Goal: Task Accomplishment & Management: Use online tool/utility

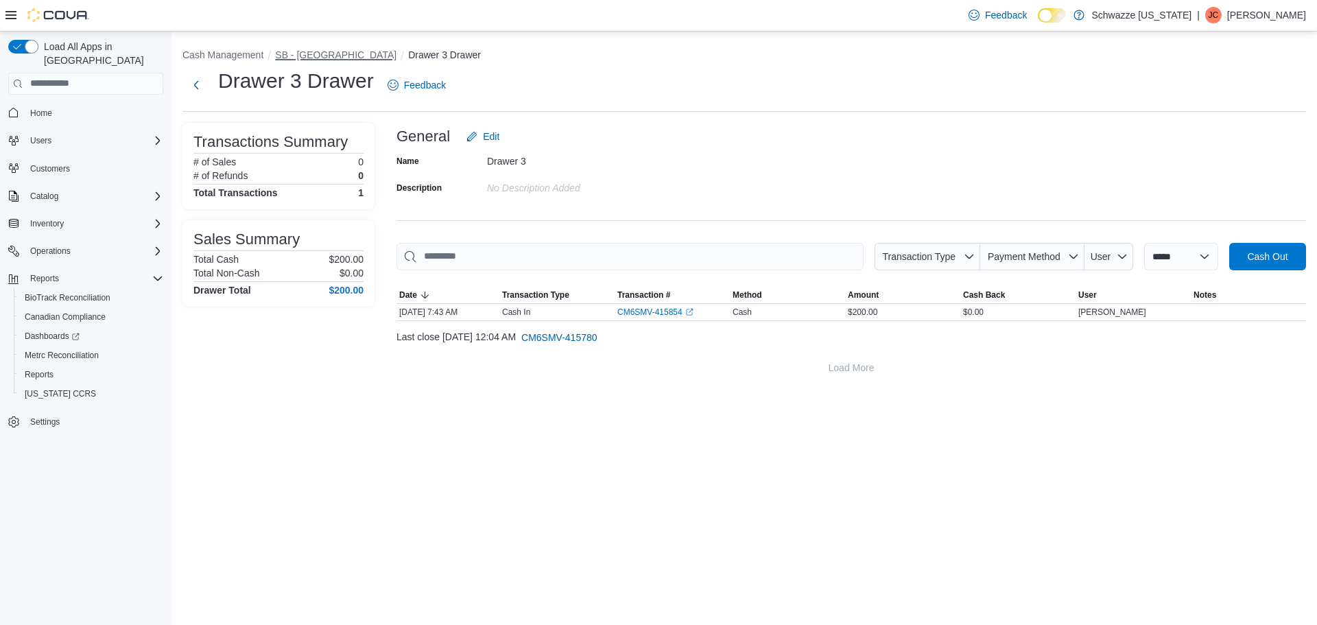
click at [326, 54] on button "SB - [GEOGRAPHIC_DATA]" at bounding box center [335, 54] width 121 height 11
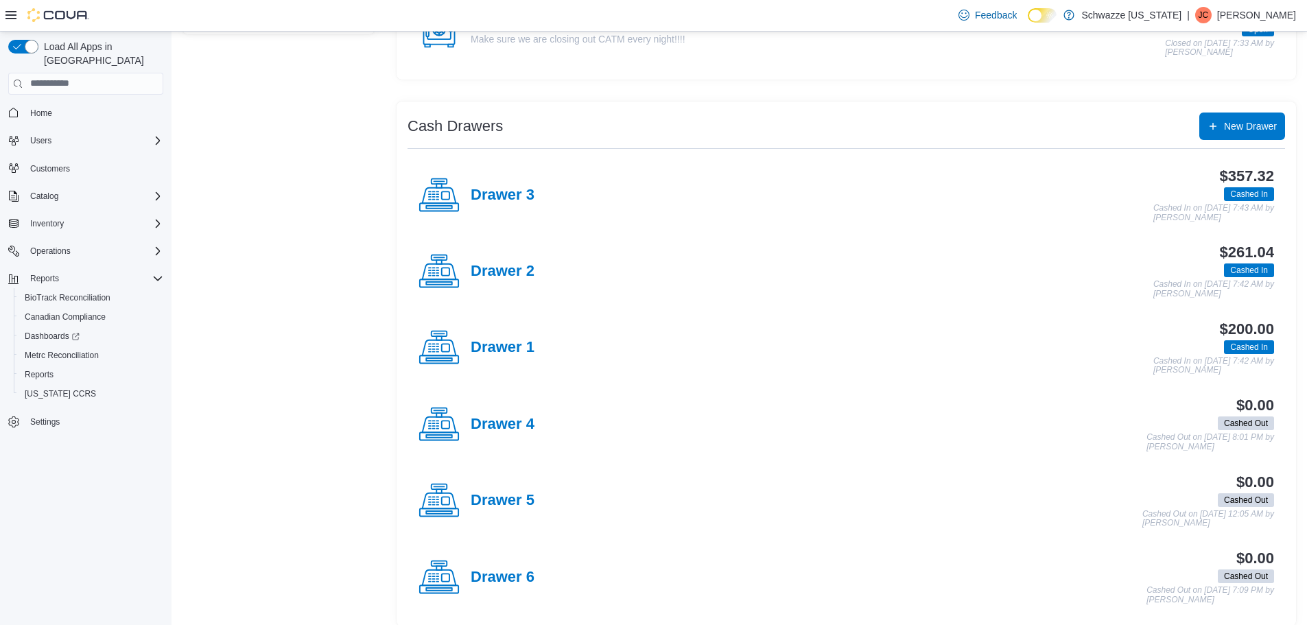
scroll to position [209, 0]
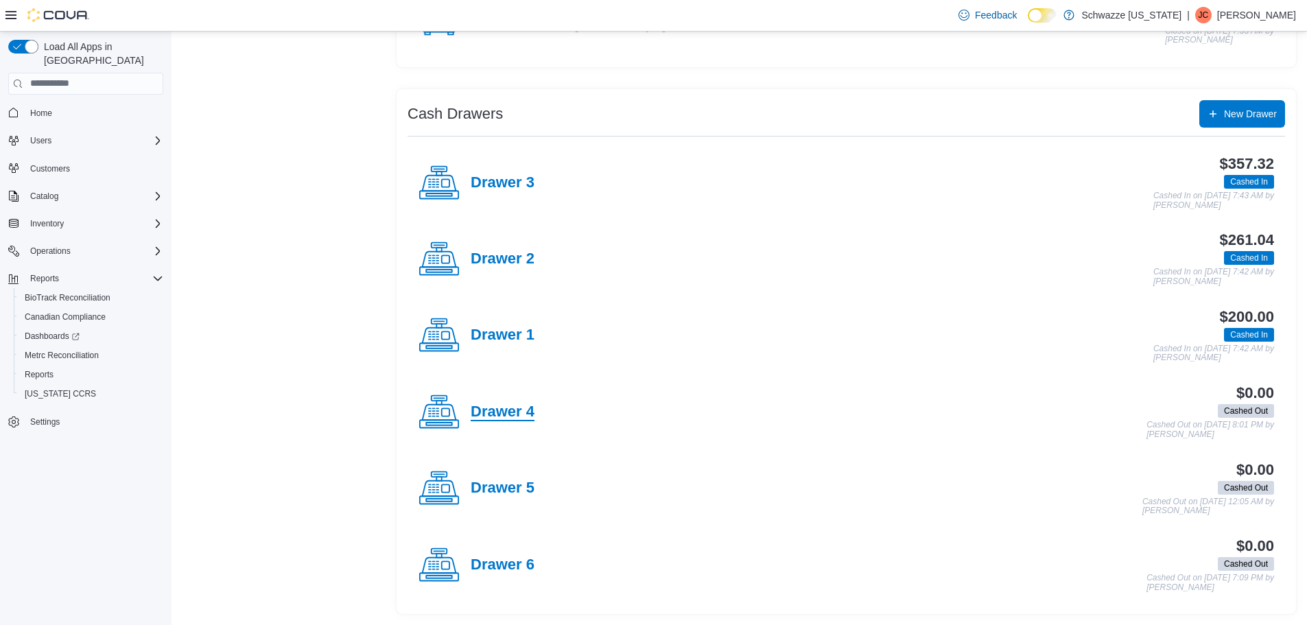
click at [493, 414] on h4 "Drawer 4" at bounding box center [503, 412] width 64 height 18
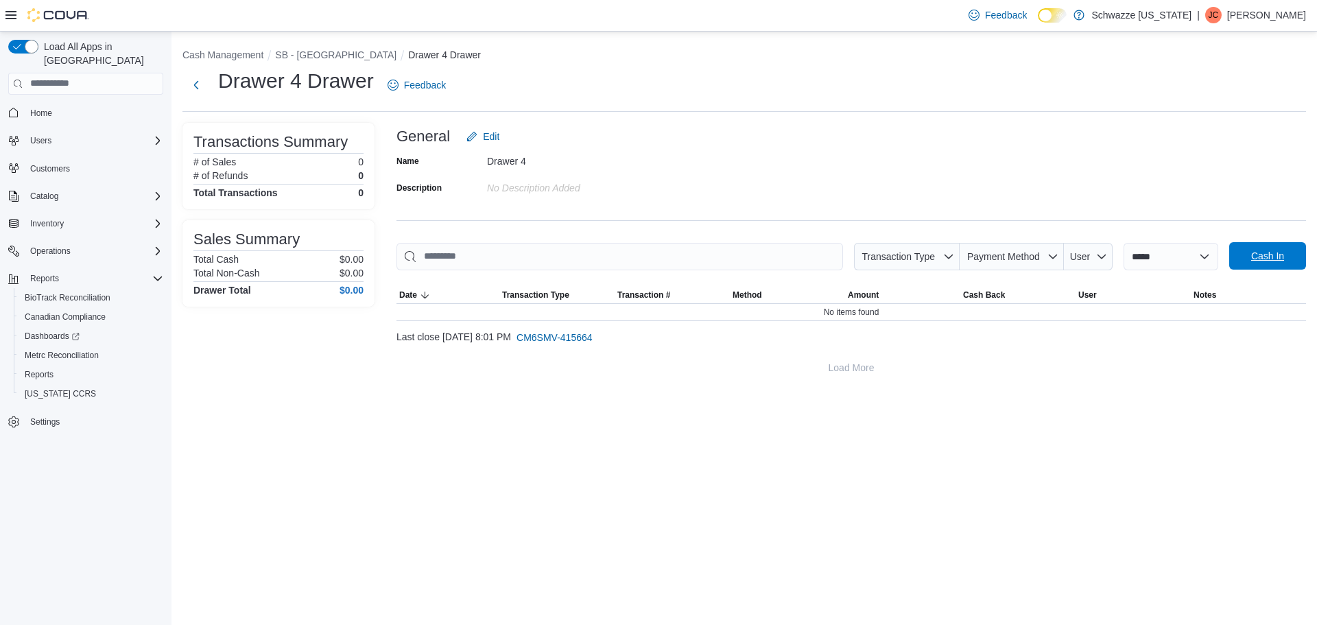
click at [1255, 259] on span "Cash In" at bounding box center [1267, 256] width 33 height 14
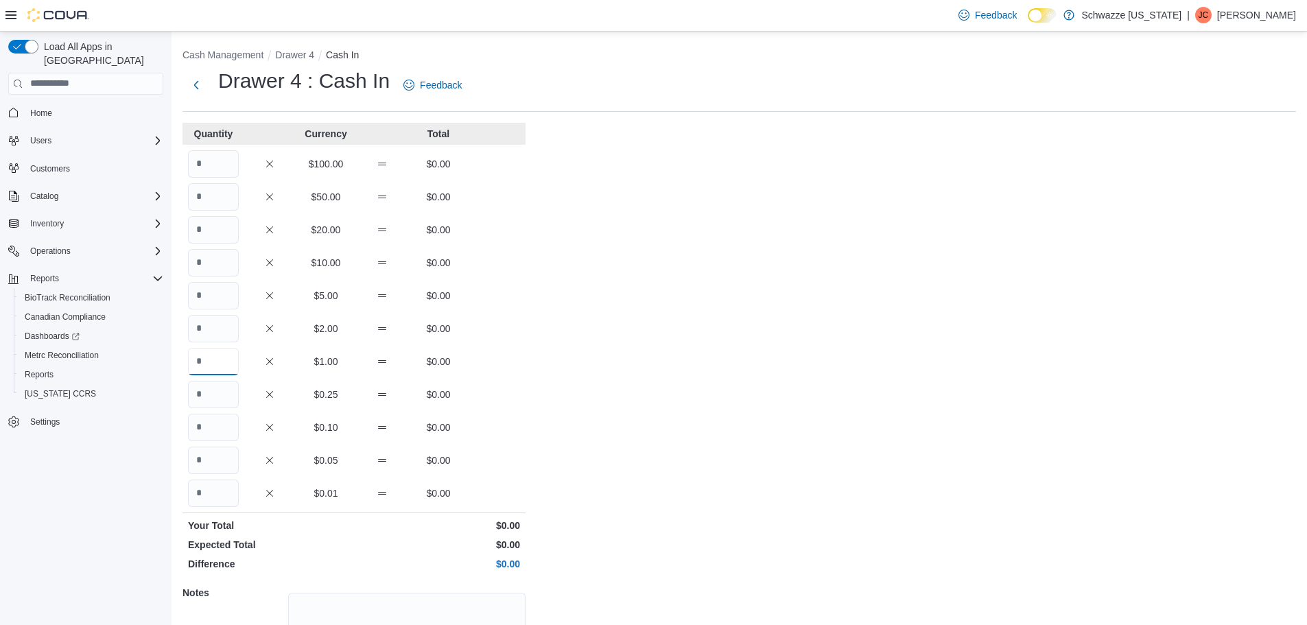
click at [222, 368] on input "Quantity" at bounding box center [213, 361] width 51 height 27
type input "***"
click at [776, 455] on div "Cash Management Drawer 4 Cash In Drawer 4 : Cash In Feedback Quantity Currency …" at bounding box center [738, 389] width 1135 height 715
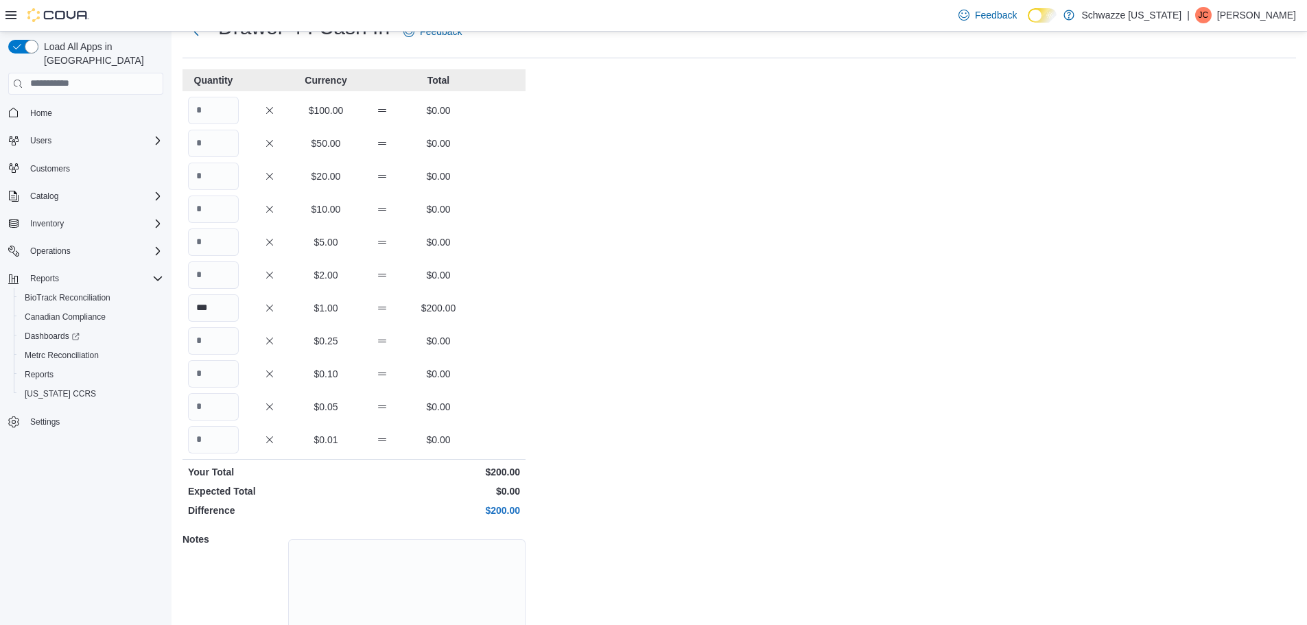
scroll to position [122, 0]
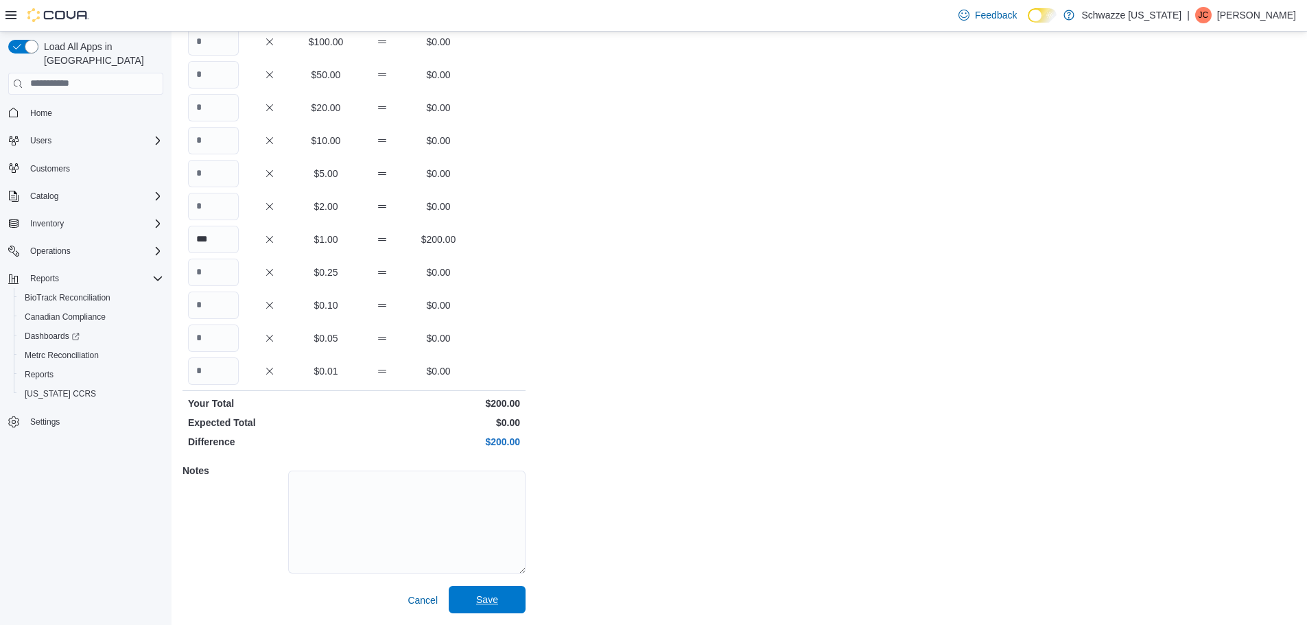
click at [505, 595] on span "Save" at bounding box center [487, 599] width 60 height 27
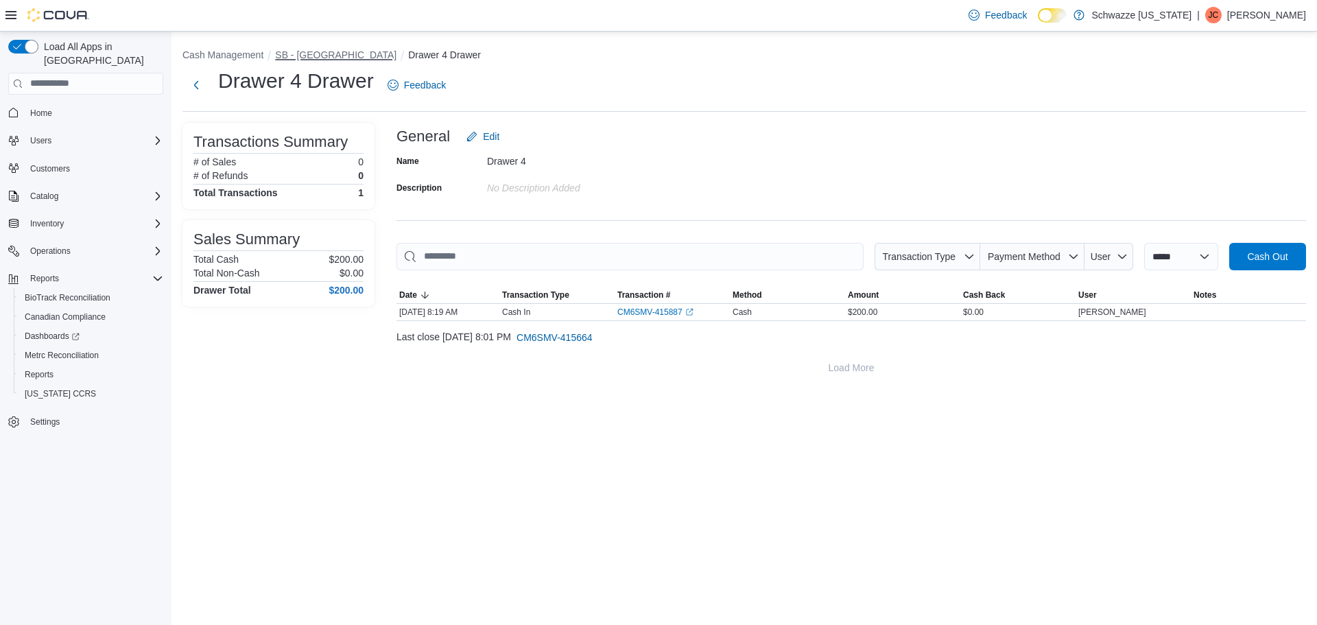
click at [297, 52] on button "SB - [GEOGRAPHIC_DATA]" at bounding box center [335, 54] width 121 height 11
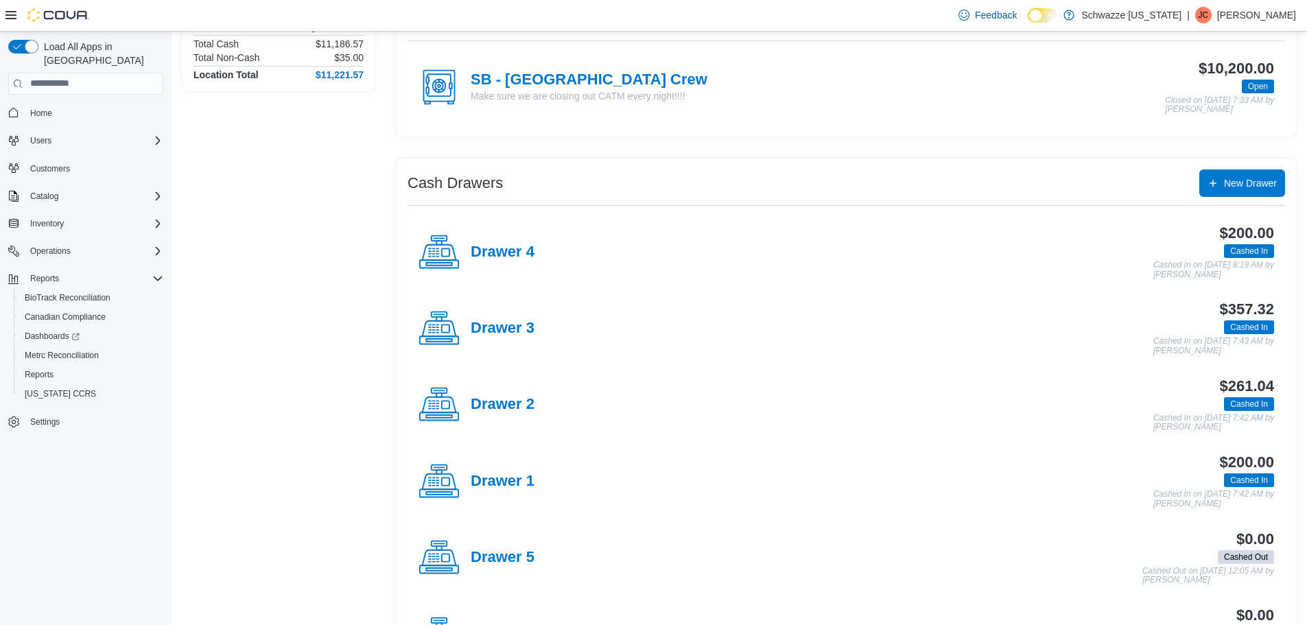
scroll to position [209, 0]
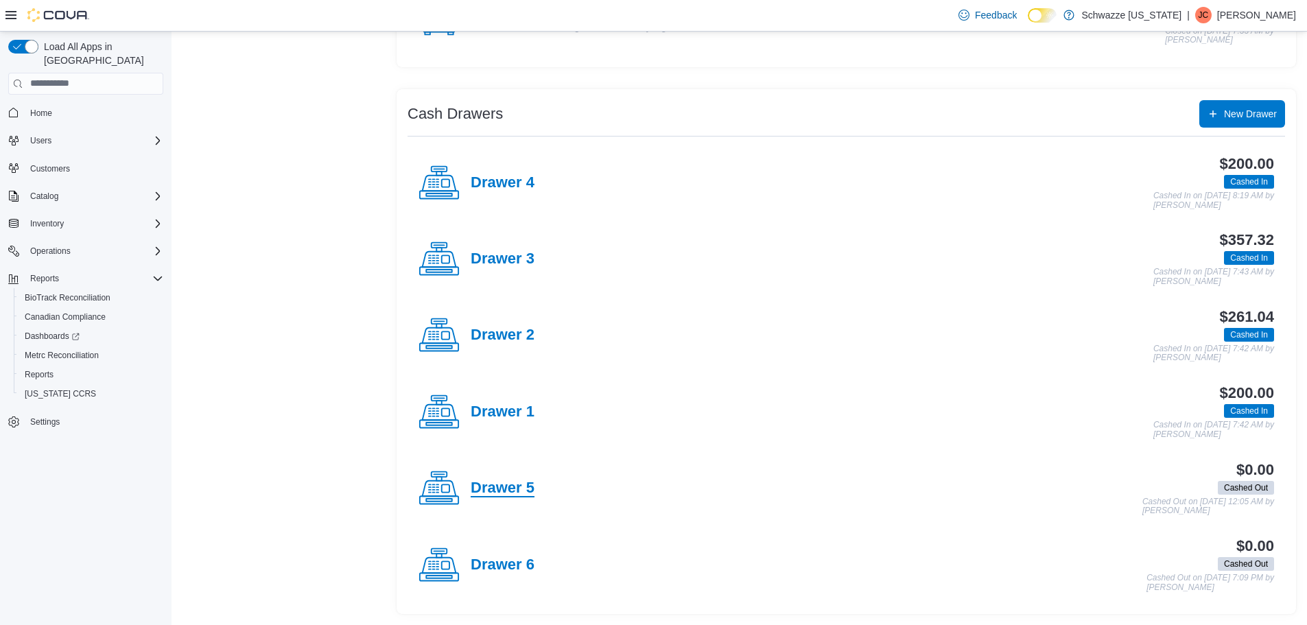
click at [488, 493] on h4 "Drawer 5" at bounding box center [503, 488] width 64 height 18
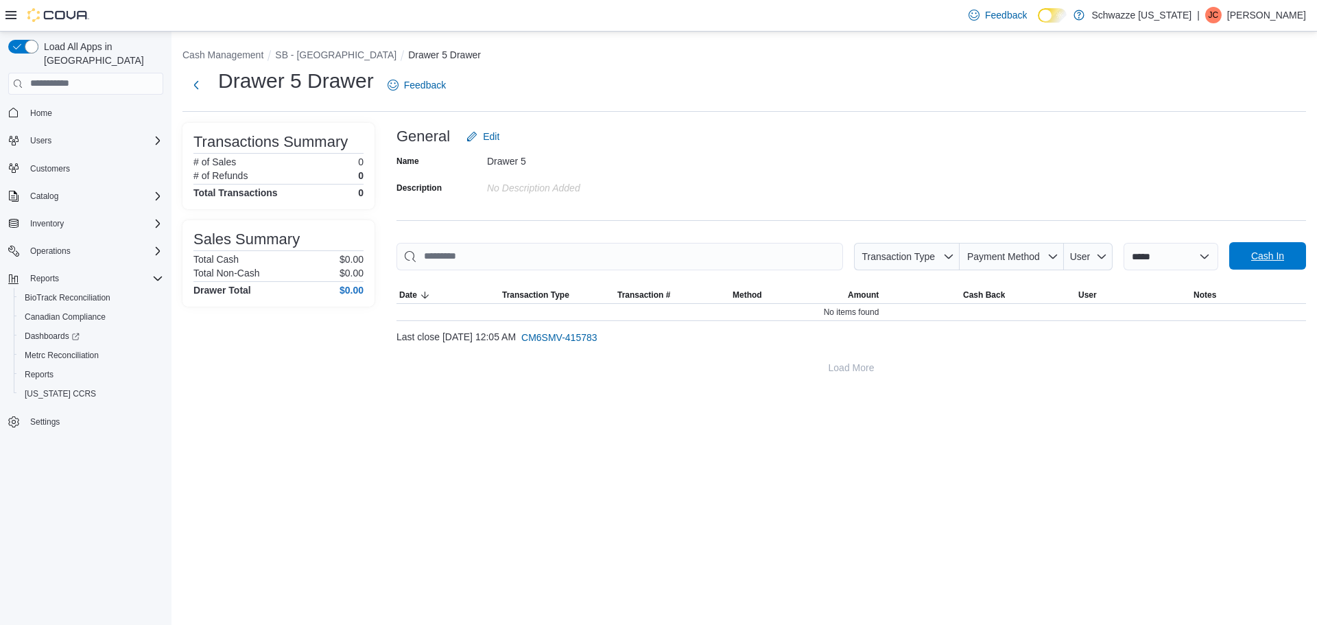
click at [1233, 256] on button "Cash In" at bounding box center [1267, 255] width 77 height 27
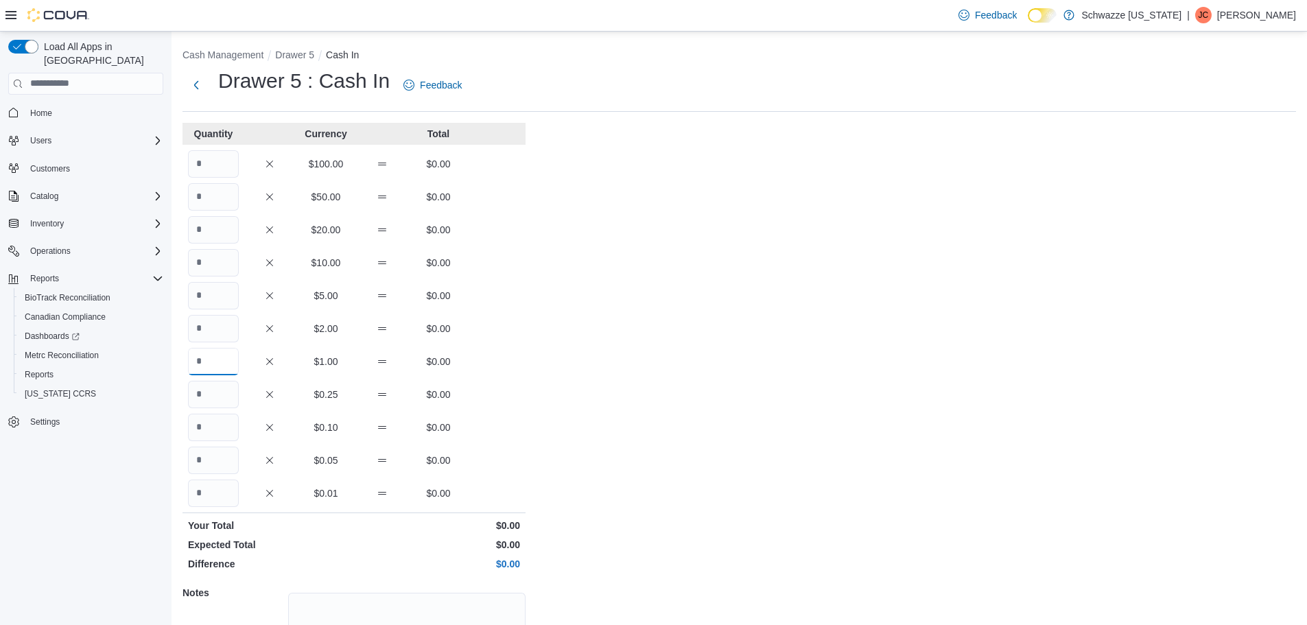
click at [222, 366] on input "Quantity" at bounding box center [213, 361] width 51 height 27
type input "***"
click at [676, 387] on div "Cash Management Drawer 5 Cash In Drawer 5 : Cash In Feedback Quantity Currency …" at bounding box center [738, 389] width 1135 height 715
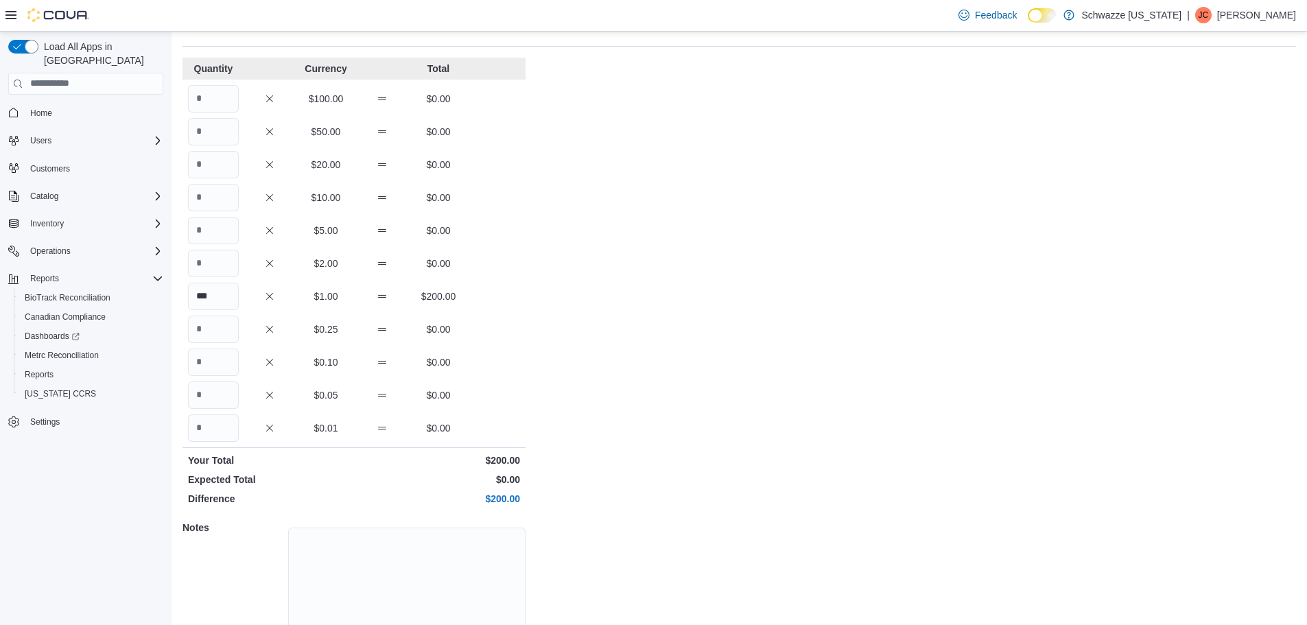
scroll to position [122, 0]
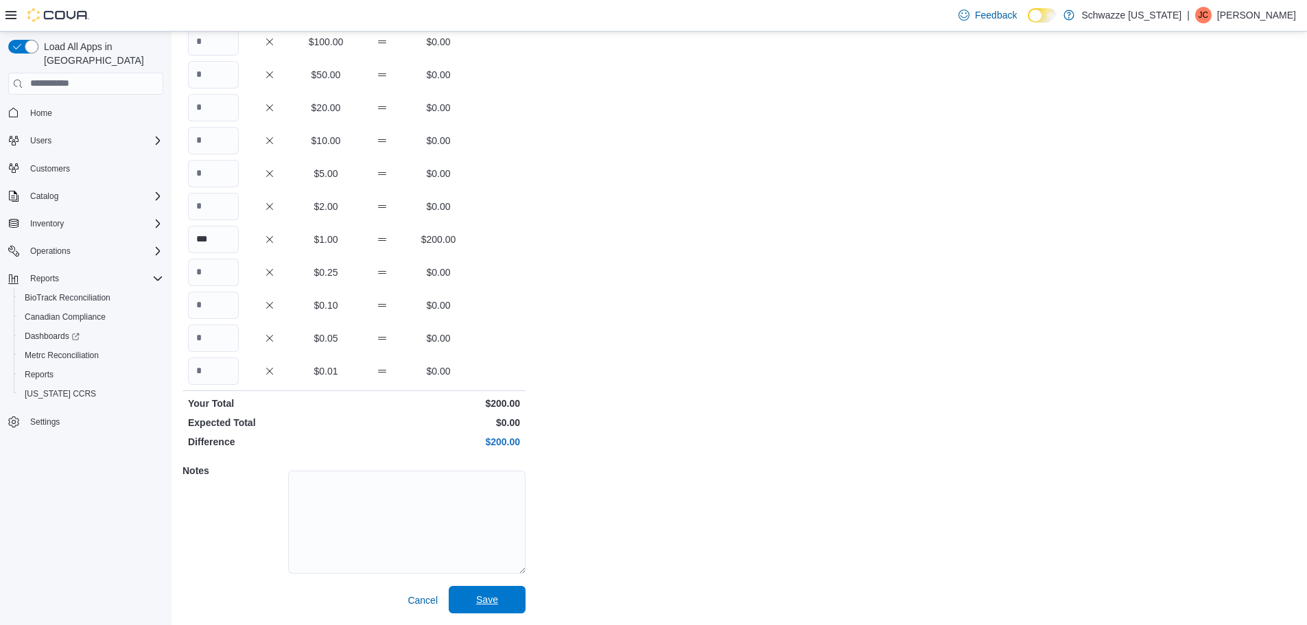
click at [500, 604] on span "Save" at bounding box center [487, 599] width 60 height 27
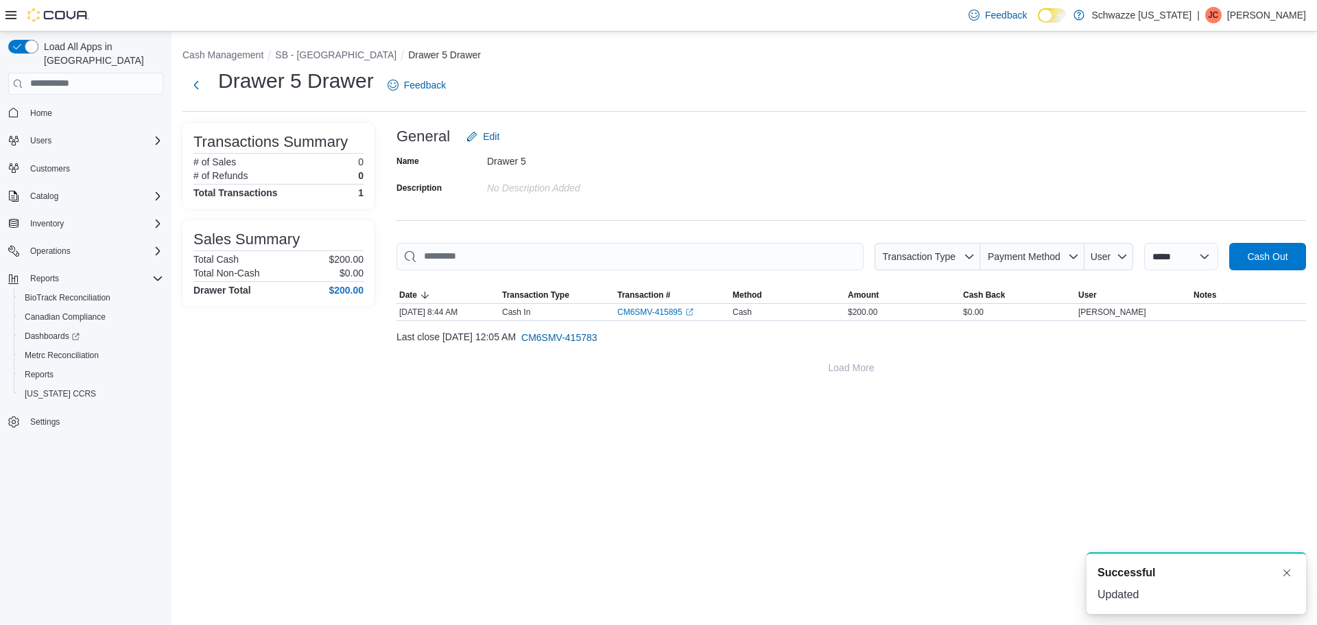
click at [300, 64] on ol "Cash Management SB - Federal Heights Drawer 5 Drawer" at bounding box center [744, 56] width 1124 height 16
click at [305, 58] on button "SB - [GEOGRAPHIC_DATA]" at bounding box center [335, 54] width 121 height 11
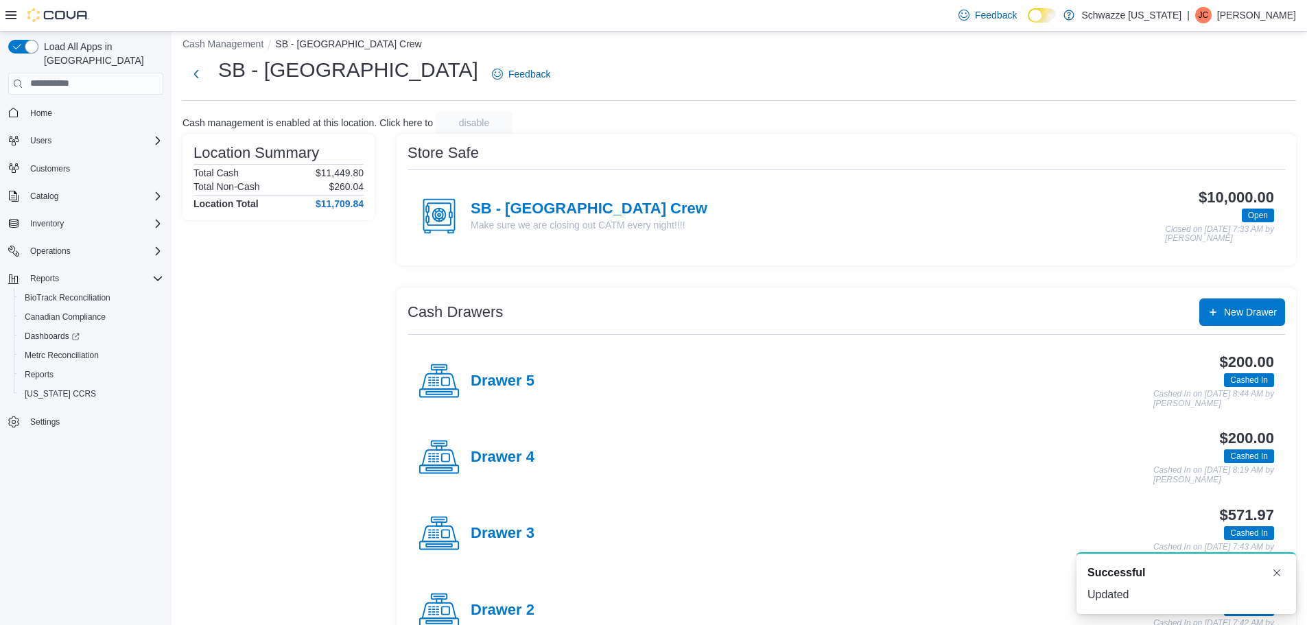
scroll to position [209, 0]
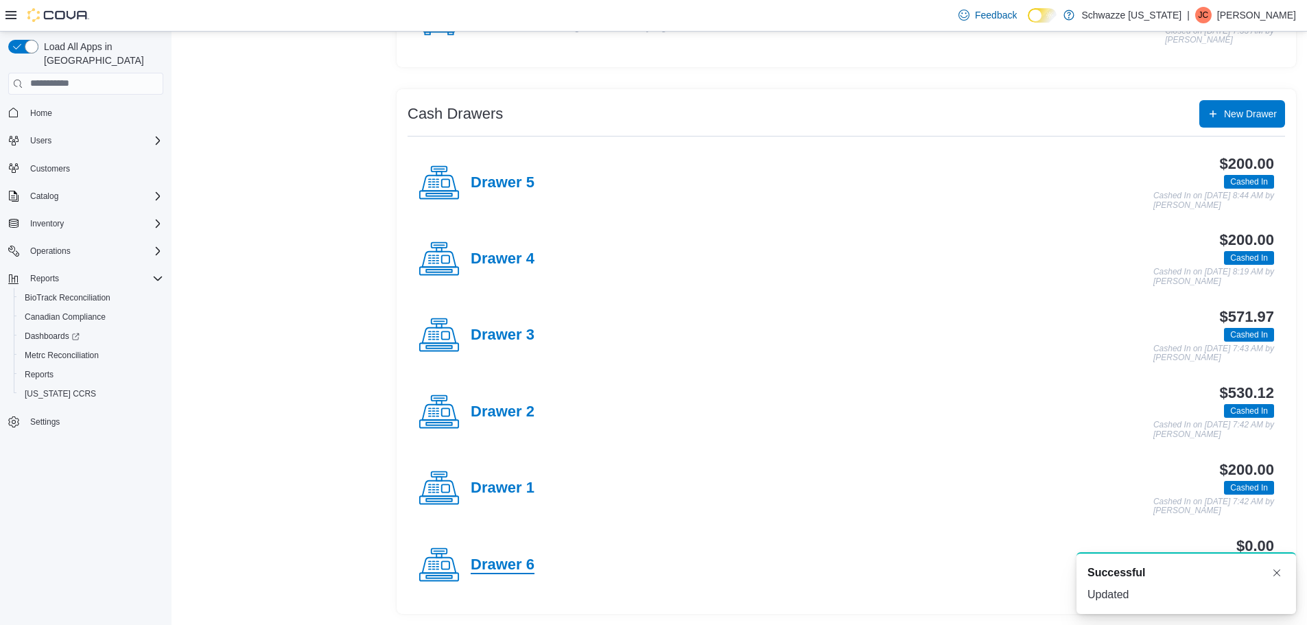
click at [494, 562] on h4 "Drawer 6" at bounding box center [503, 565] width 64 height 18
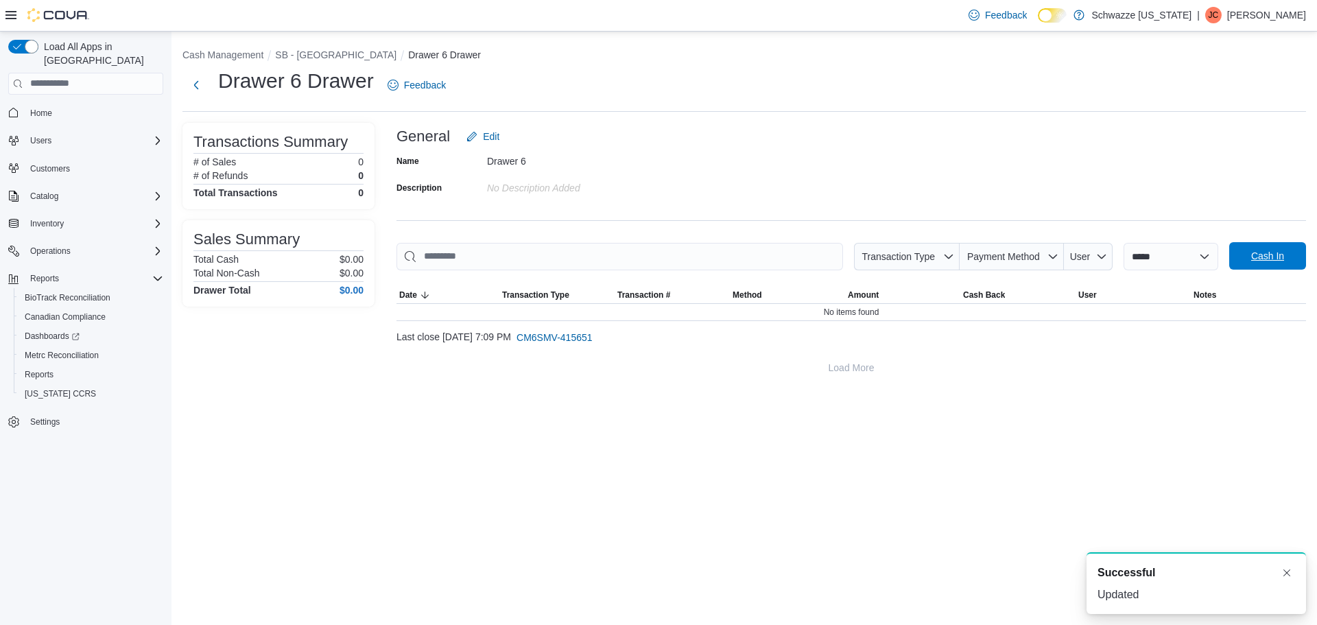
click at [1270, 255] on span "Cash In" at bounding box center [1267, 256] width 33 height 14
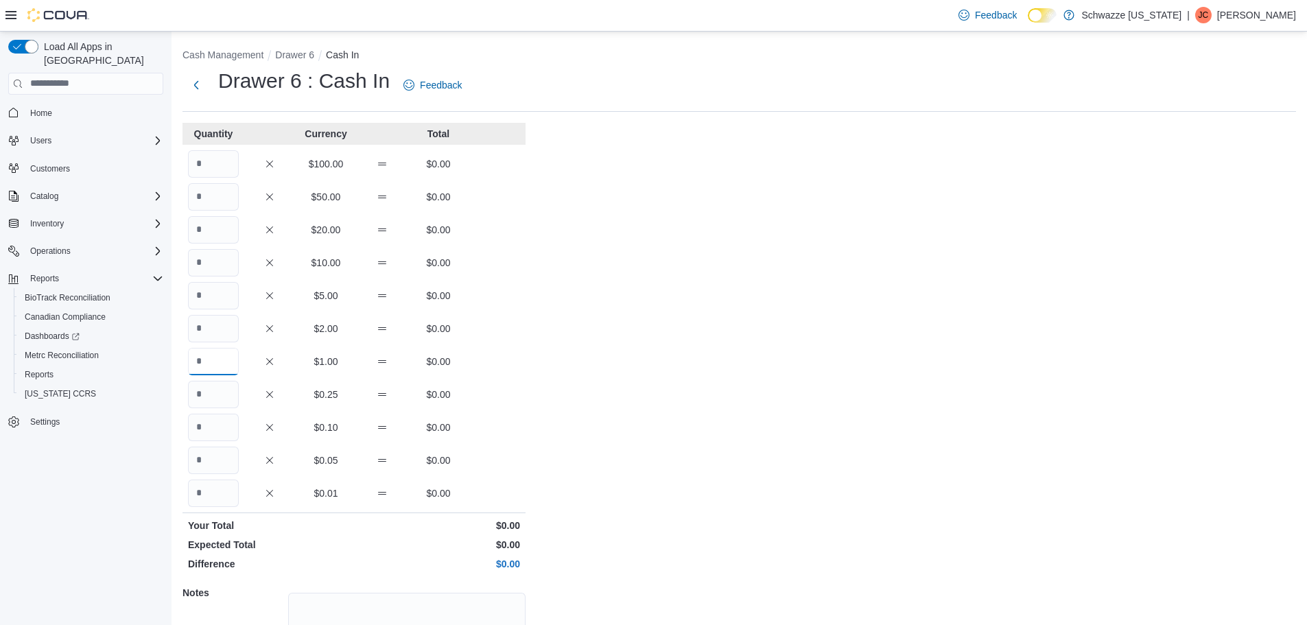
click at [224, 360] on input "Quantity" at bounding box center [213, 361] width 51 height 27
type input "***"
drag, startPoint x: 575, startPoint y: 393, endPoint x: 585, endPoint y: 401, distance: 12.2
click at [582, 400] on div "Cash Management Drawer 6 Cash In Drawer 6 : Cash In Feedback Quantity Currency …" at bounding box center [738, 389] width 1135 height 715
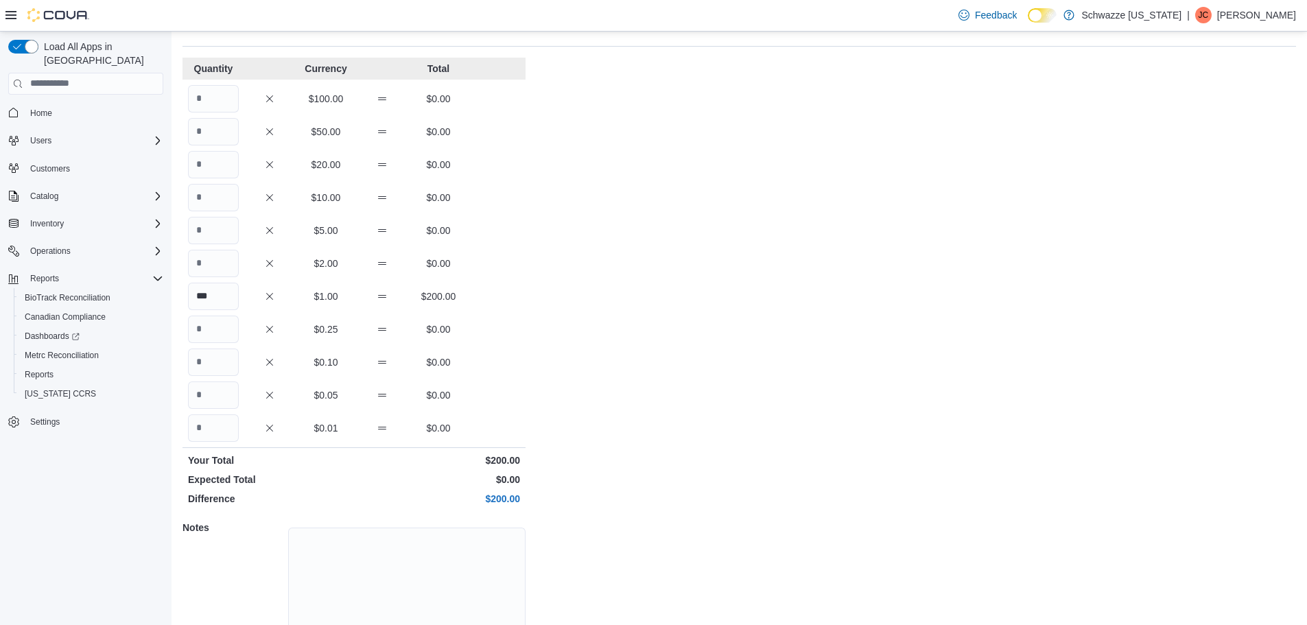
scroll to position [122, 0]
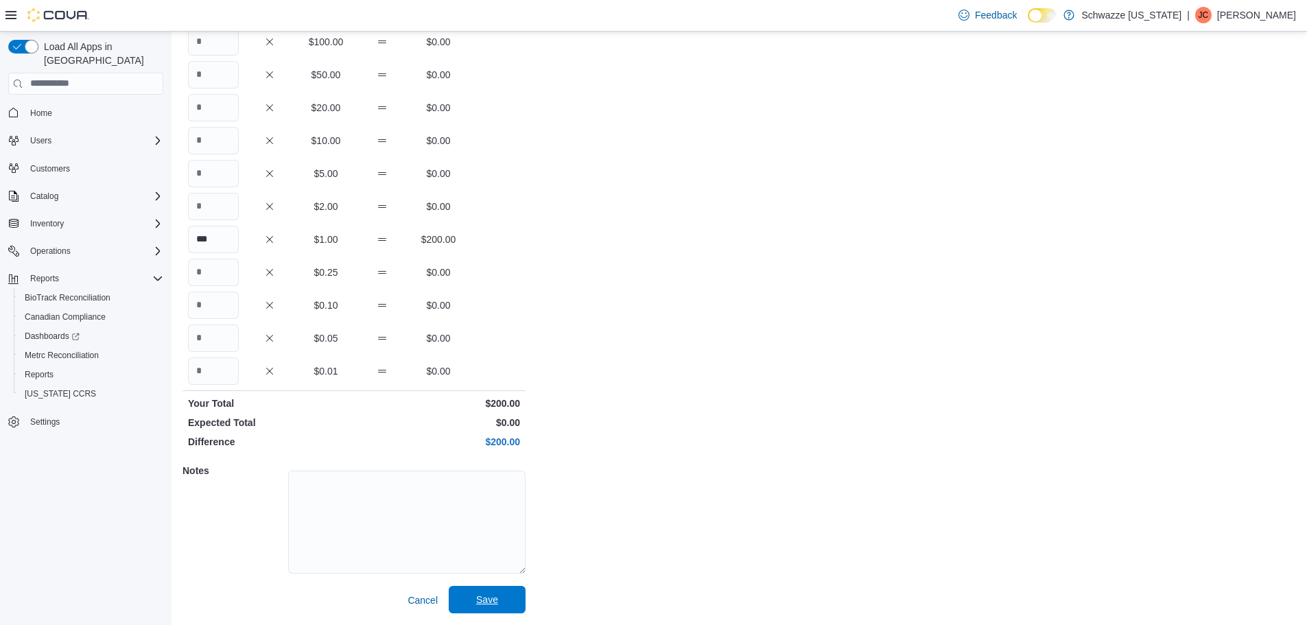
click at [492, 607] on span "Save" at bounding box center [487, 599] width 60 height 27
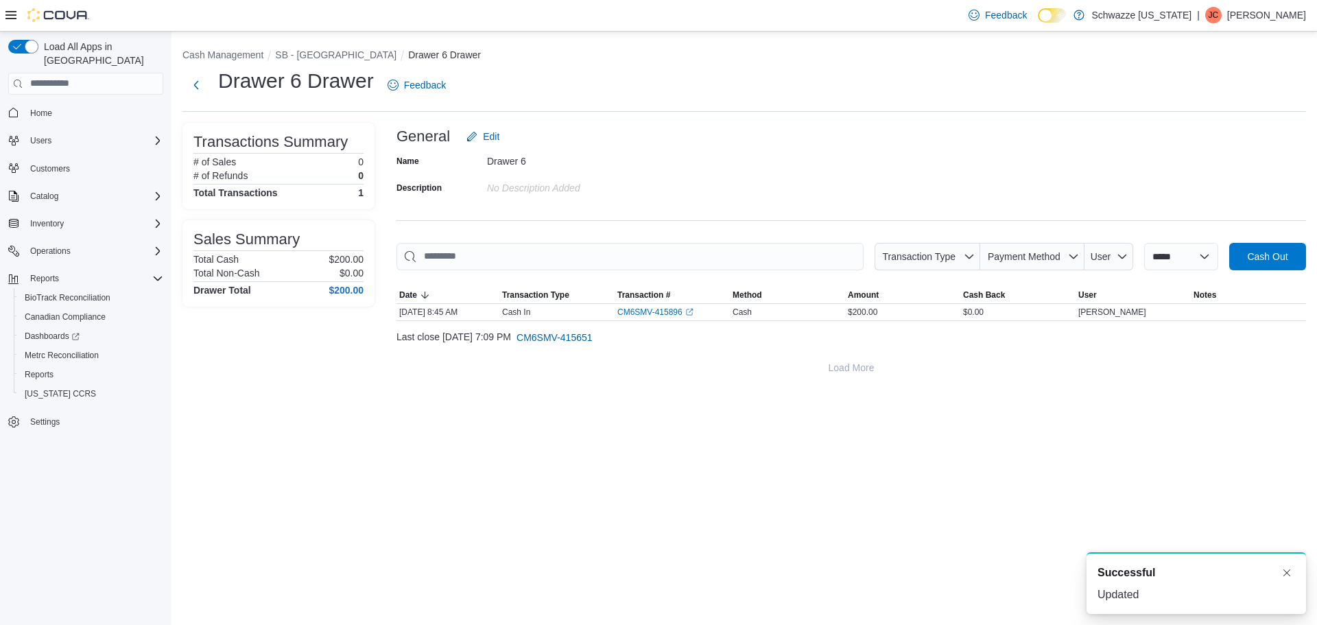
click at [331, 62] on ol "Cash Management SB - Federal Heights Drawer 6 Drawer" at bounding box center [744, 56] width 1124 height 16
click at [333, 59] on button "SB - [GEOGRAPHIC_DATA]" at bounding box center [335, 54] width 121 height 11
